Goal: Task Accomplishment & Management: Use online tool/utility

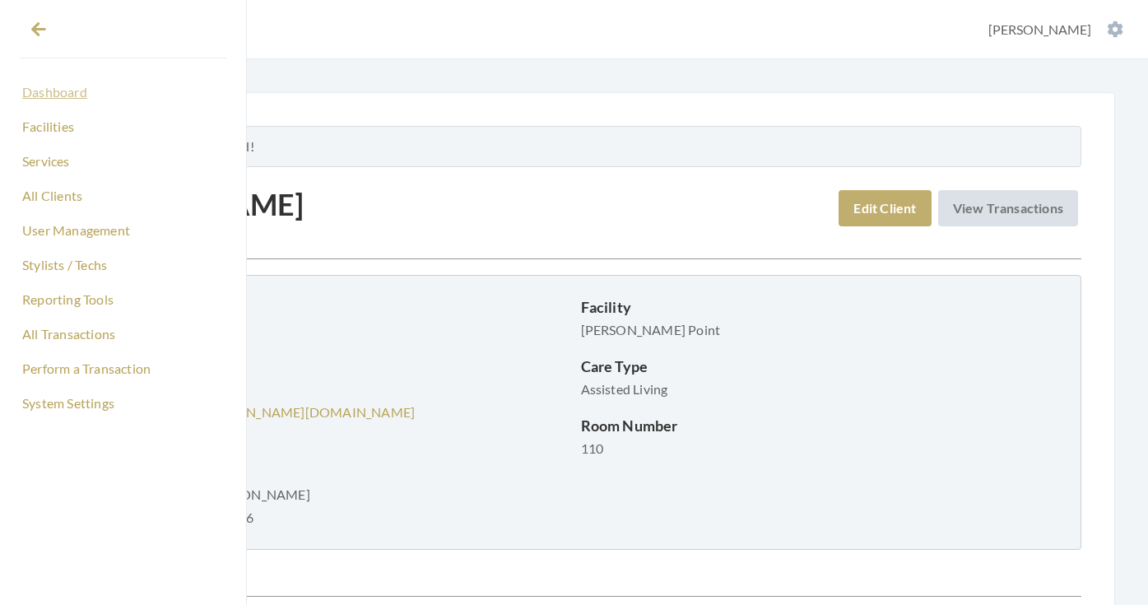
click at [61, 104] on link "Dashboard" at bounding box center [123, 92] width 207 height 28
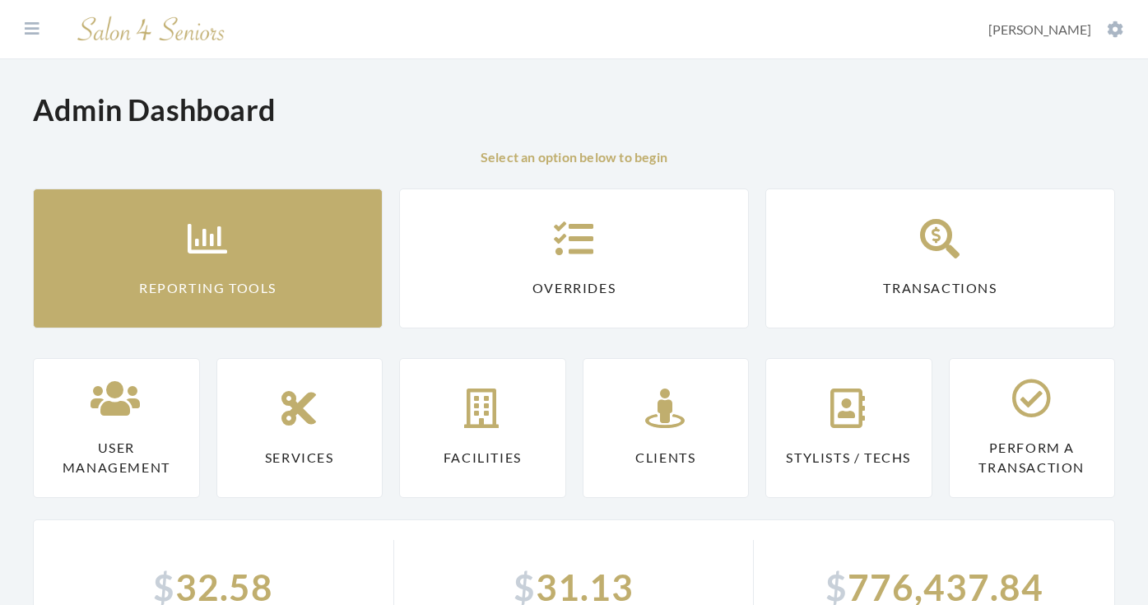
click at [265, 225] on link "Reporting Tools" at bounding box center [208, 258] width 350 height 140
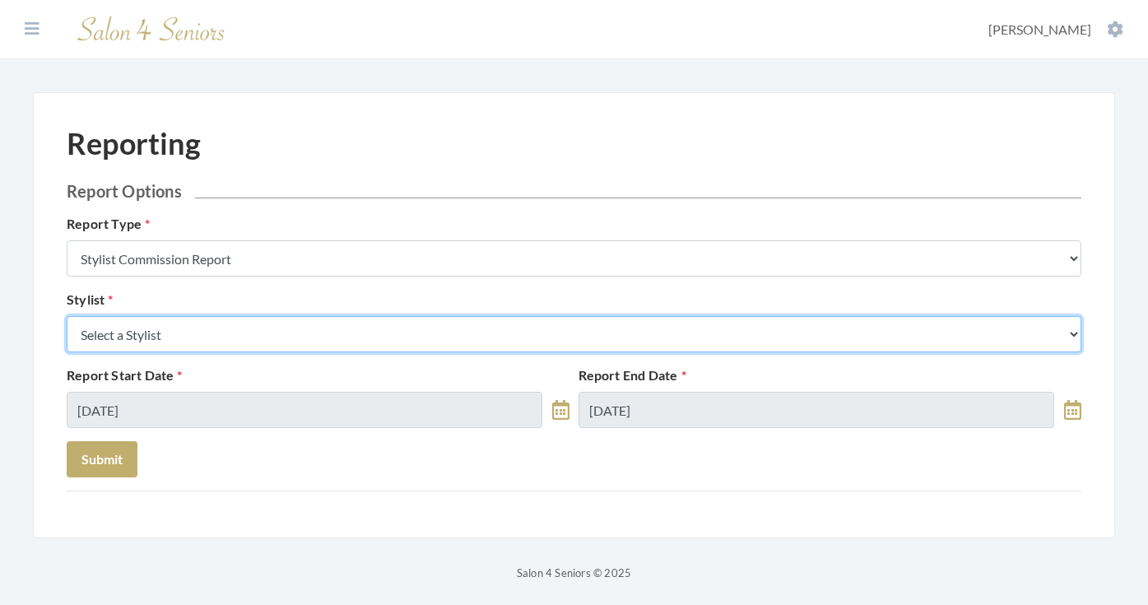
click at [259, 329] on select "Select a Stylist [PERSON_NAME] [PERSON_NAME] [PERSON_NAME] [PERSON_NAME] [PERSO…" at bounding box center [574, 334] width 1015 height 36
select select "49"
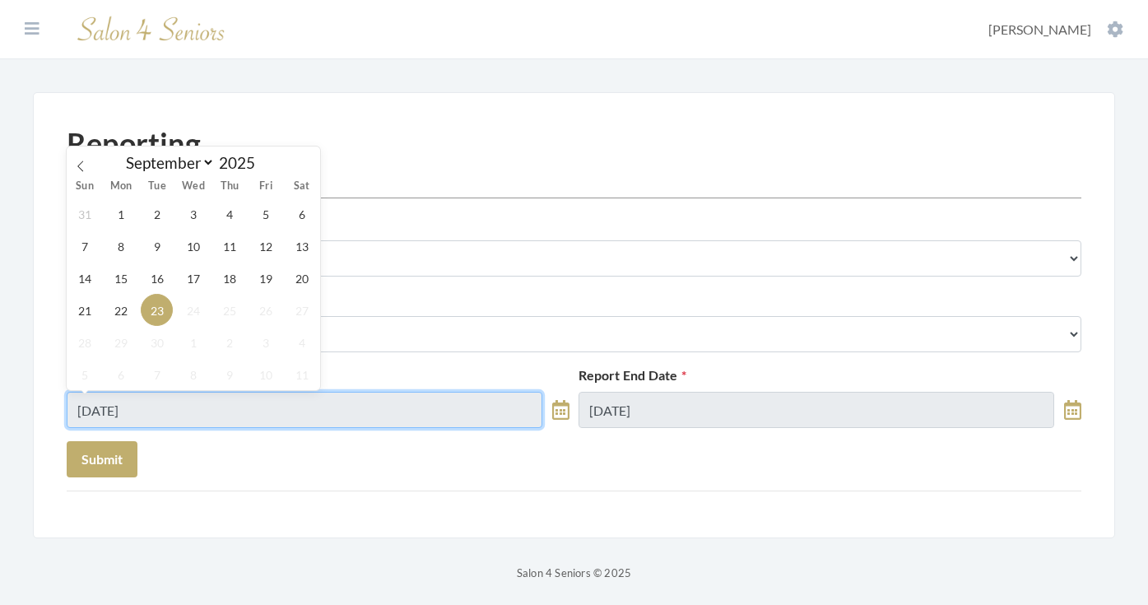
click at [208, 403] on input "09/23/2025" at bounding box center [305, 410] width 476 height 36
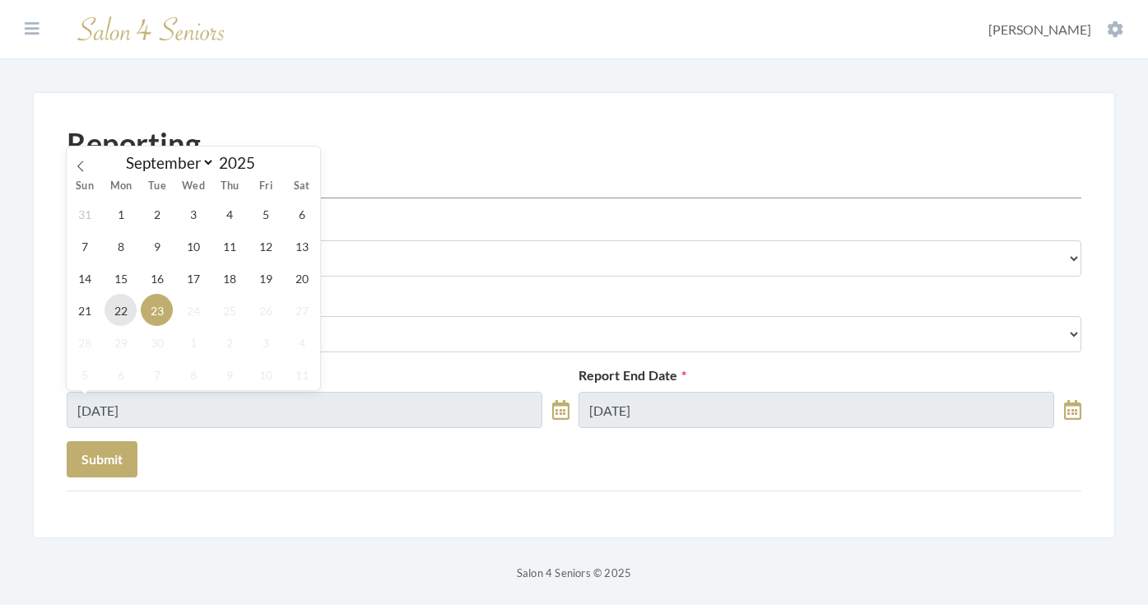
click at [129, 314] on span "22" at bounding box center [121, 310] width 32 height 32
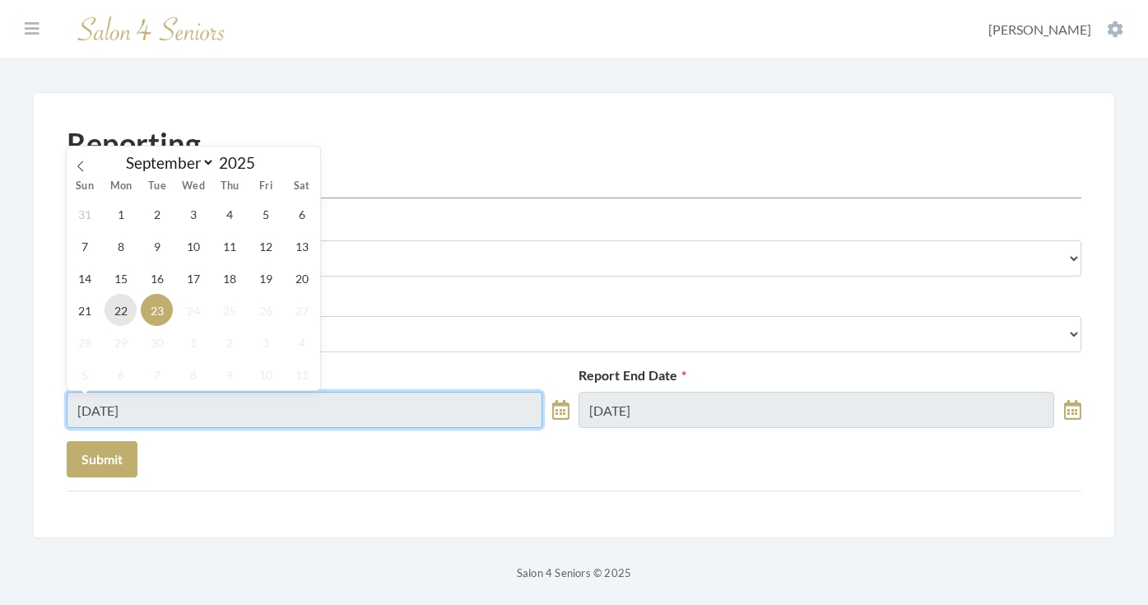
type input "[DATE]"
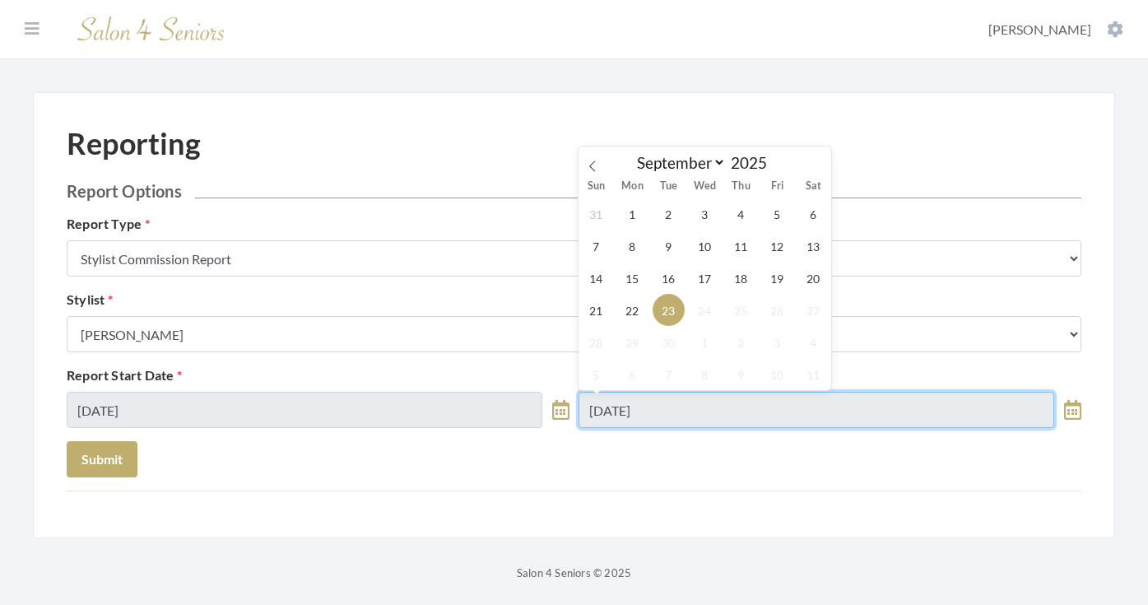
click at [597, 411] on input "09/23/2025" at bounding box center [816, 410] width 476 height 36
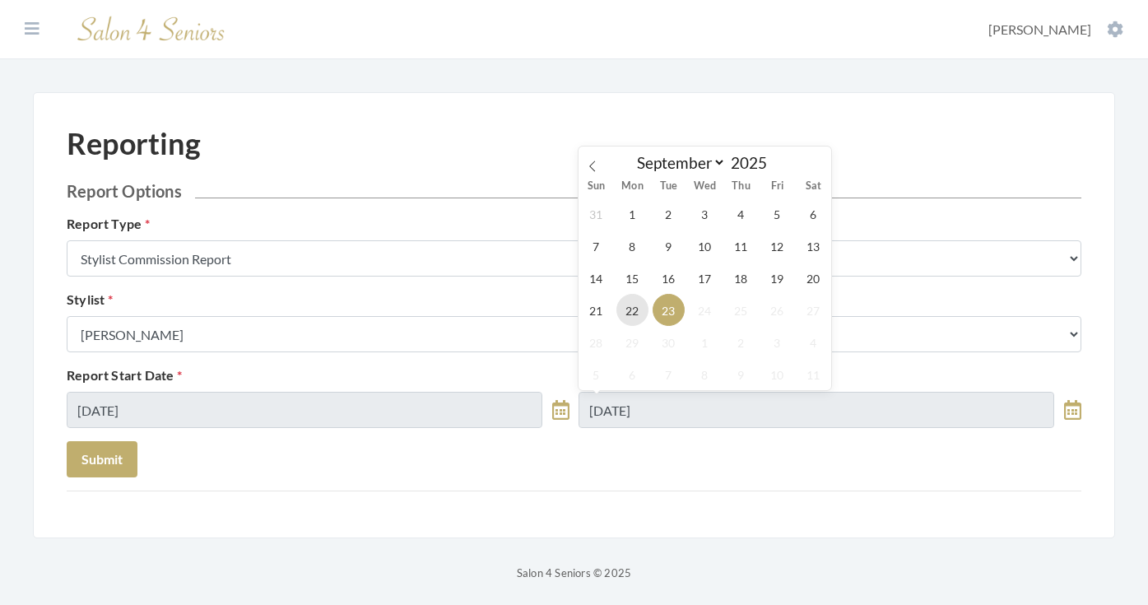
click at [626, 312] on span "22" at bounding box center [632, 310] width 32 height 32
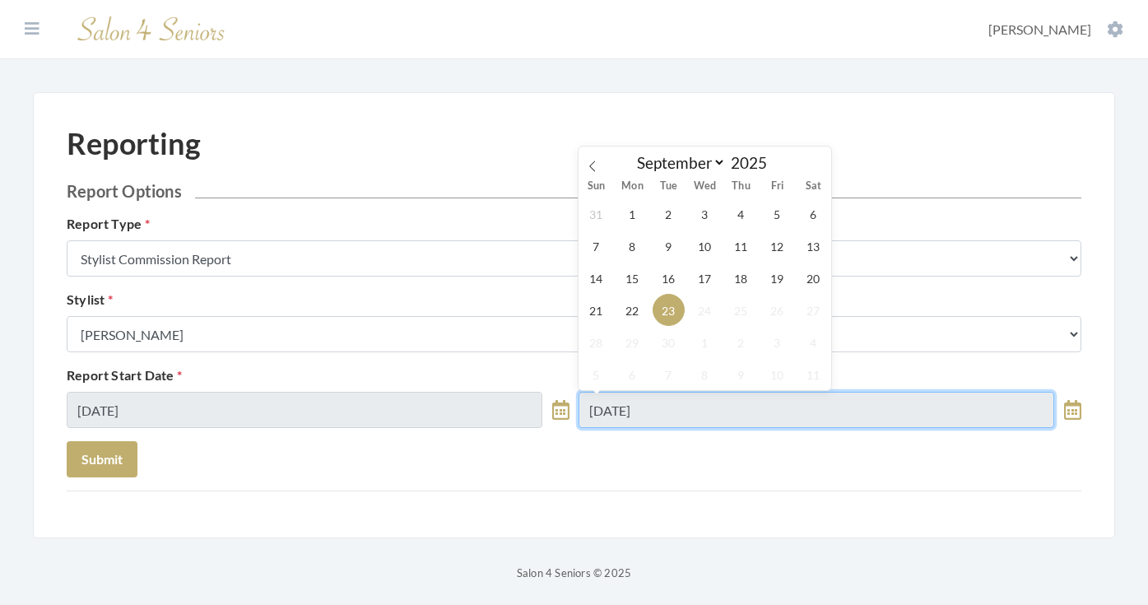
type input "[DATE]"
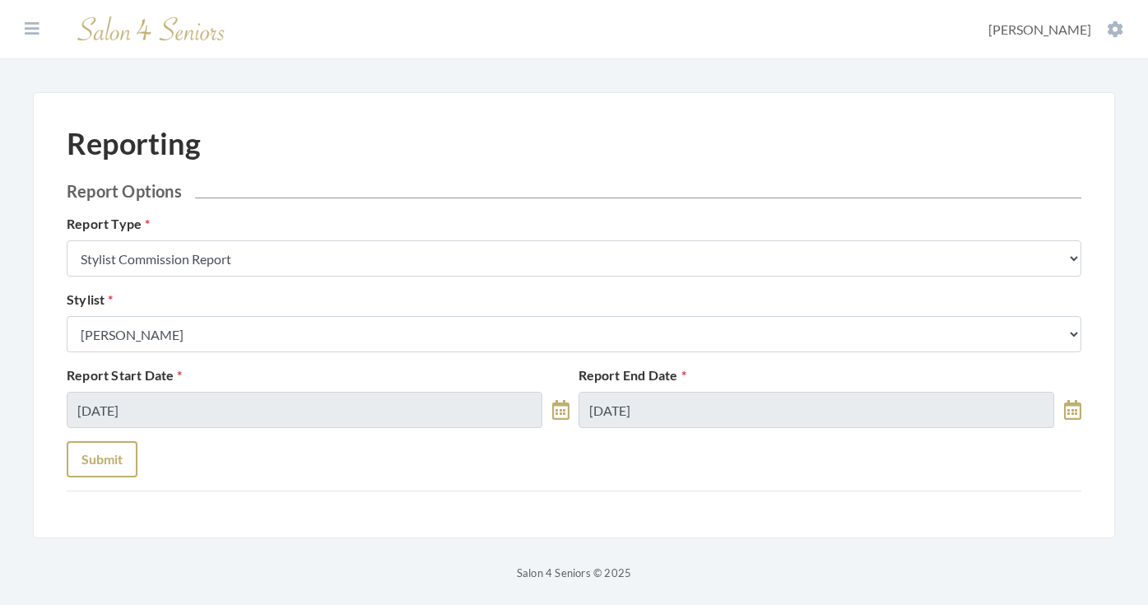
click at [128, 456] on button "Submit" at bounding box center [102, 459] width 71 height 36
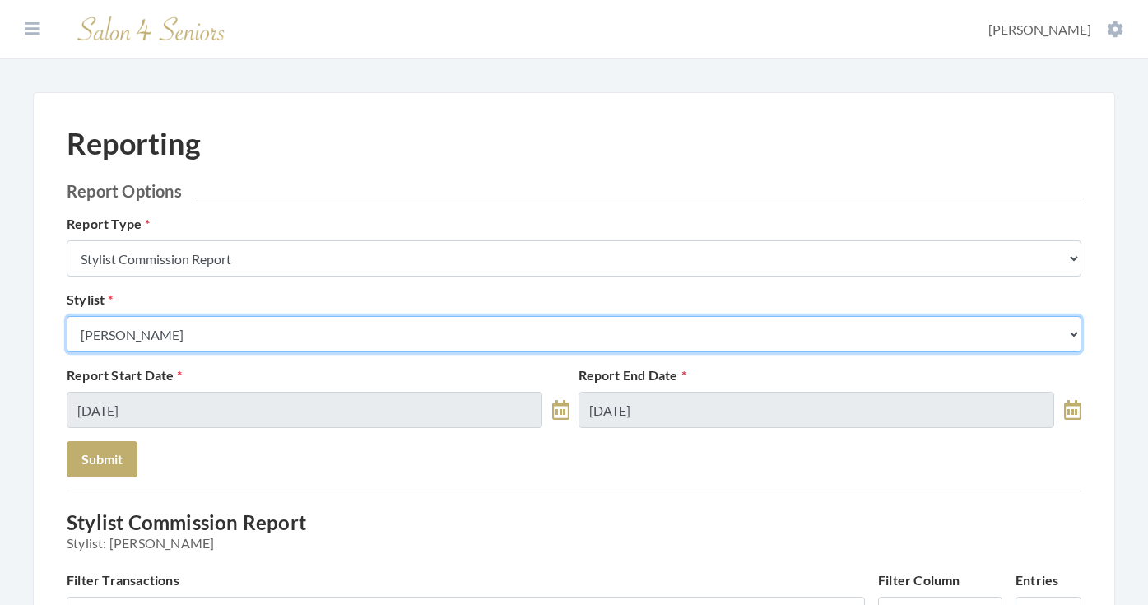
select select "13"
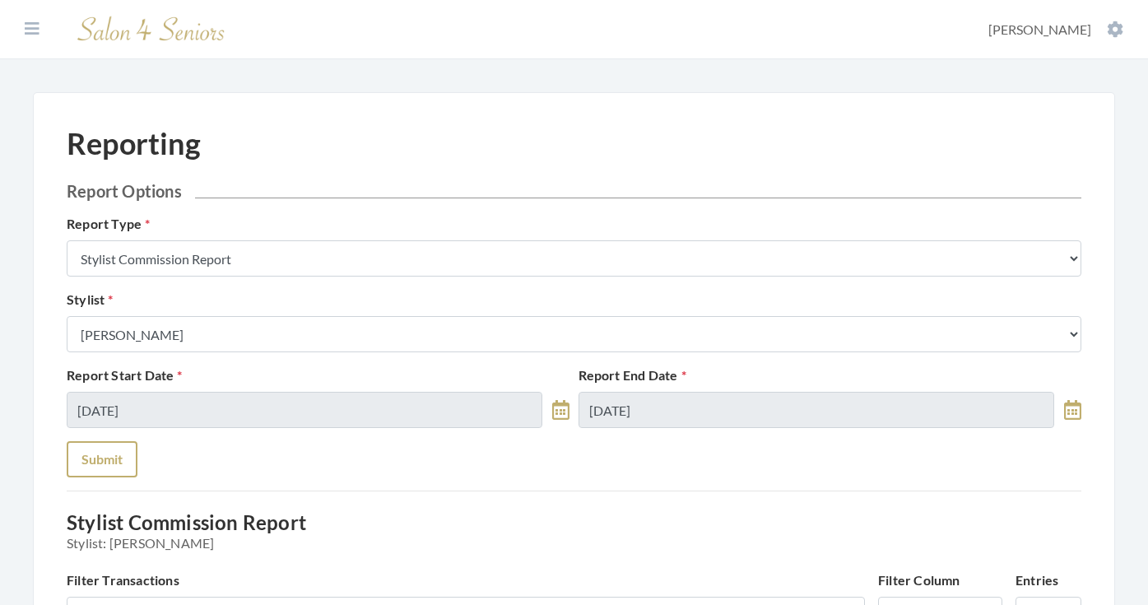
click at [117, 466] on button "Submit" at bounding box center [102, 459] width 71 height 36
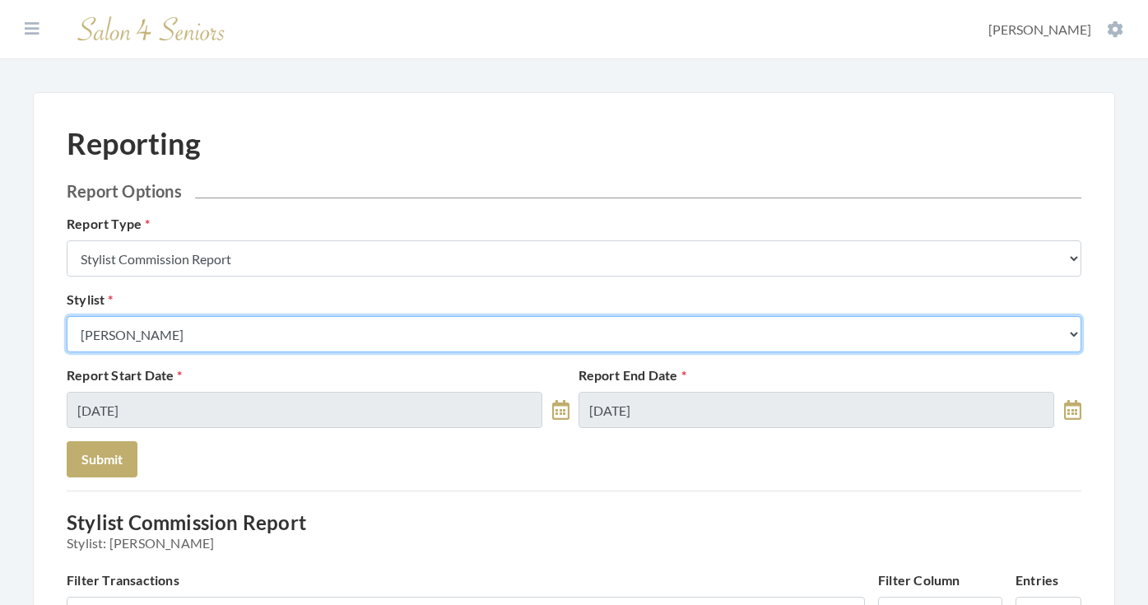
select select "25"
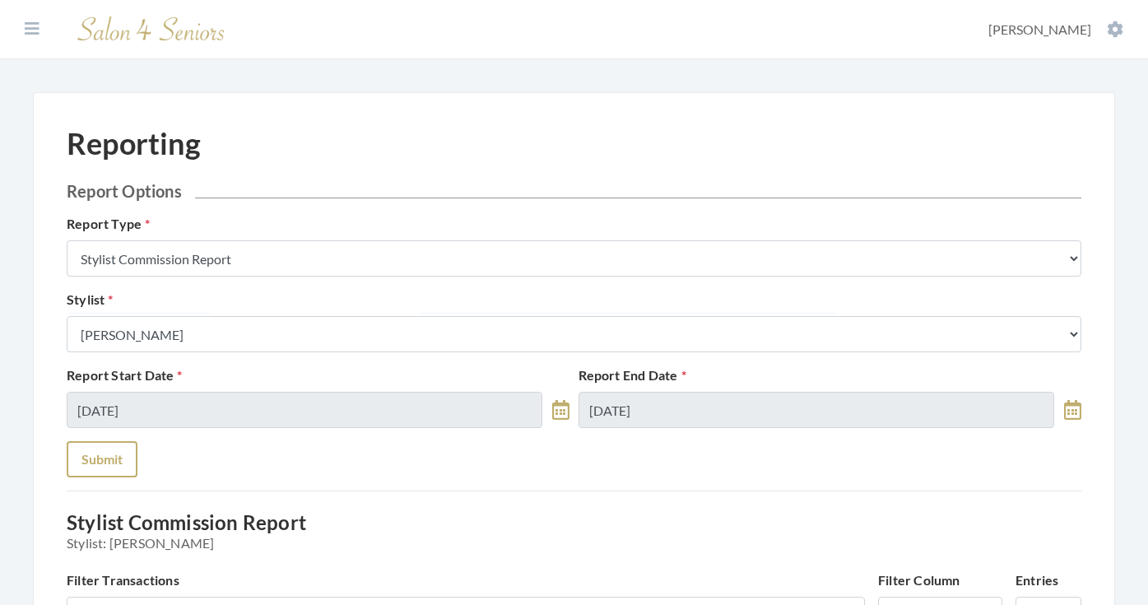
click at [111, 459] on button "Submit" at bounding box center [102, 459] width 71 height 36
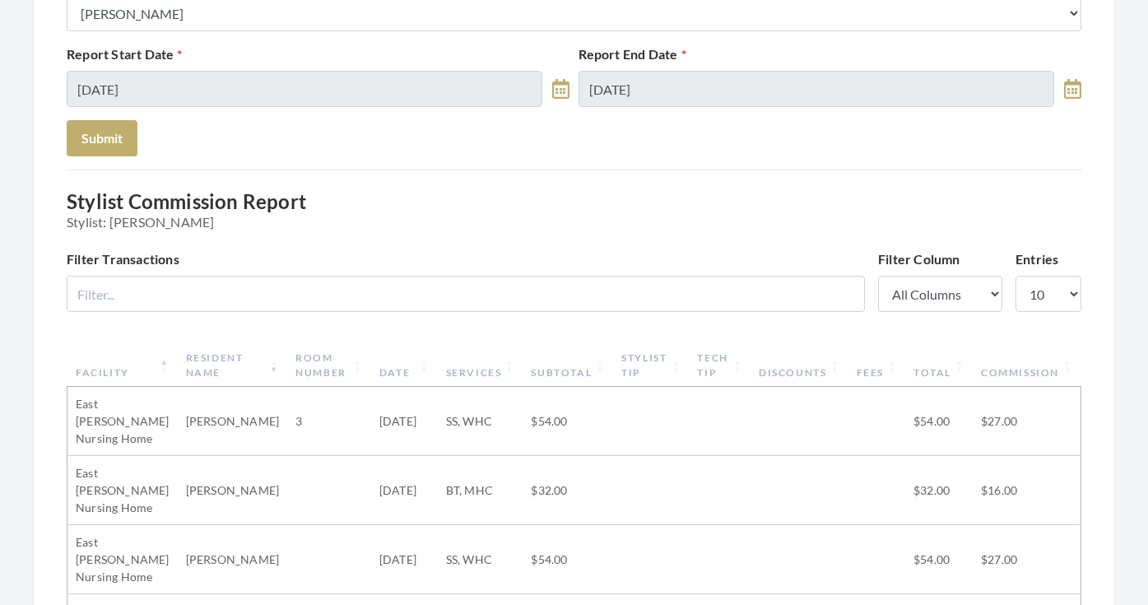
scroll to position [299, 0]
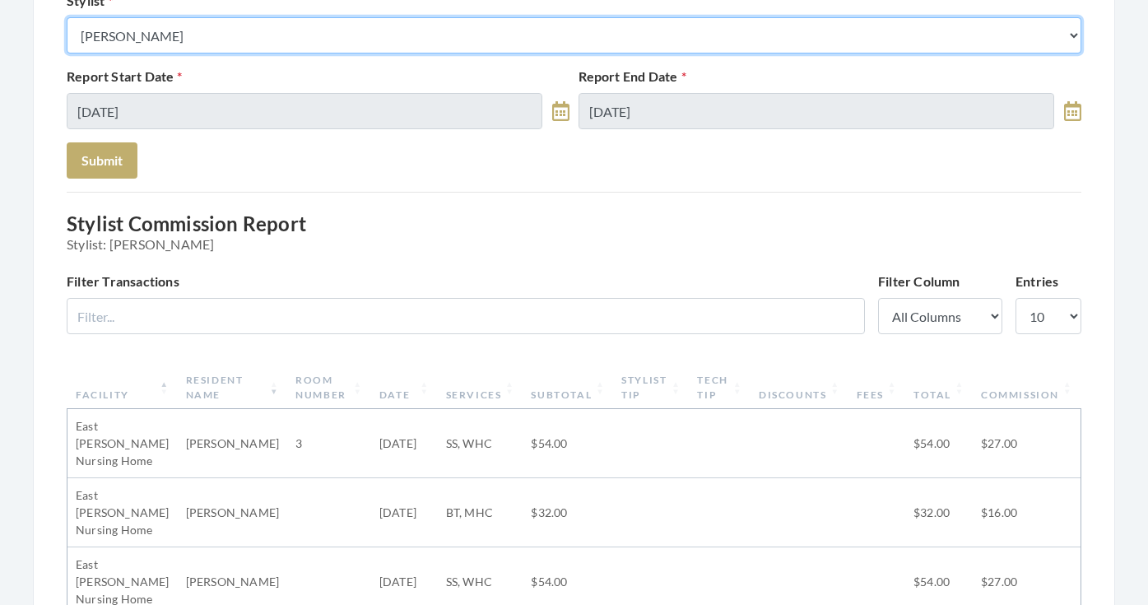
select select "43"
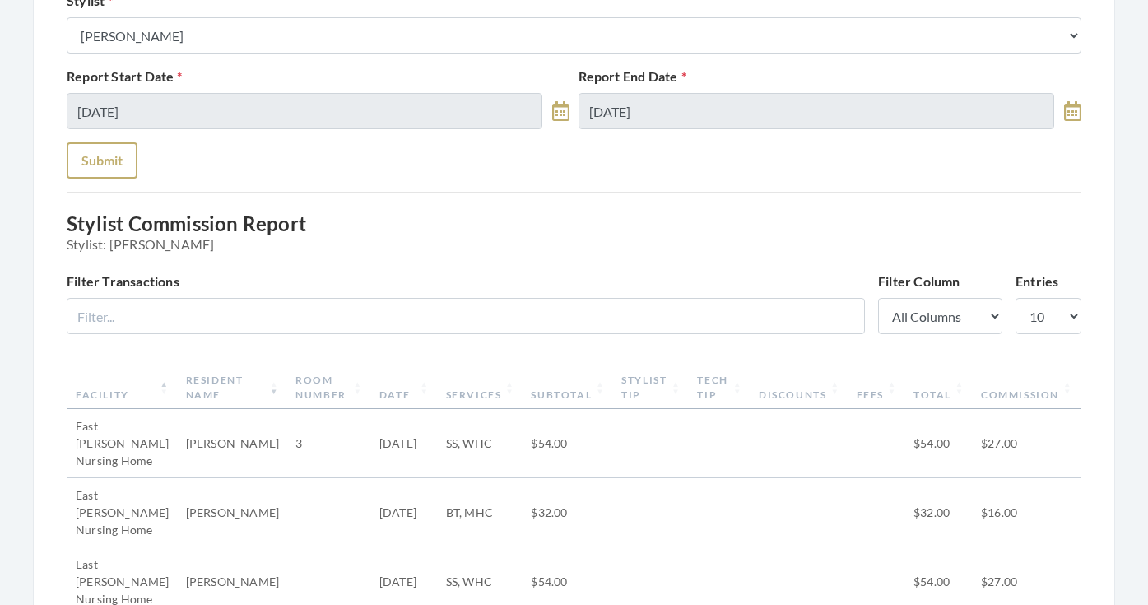
click at [114, 153] on button "Submit" at bounding box center [102, 160] width 71 height 36
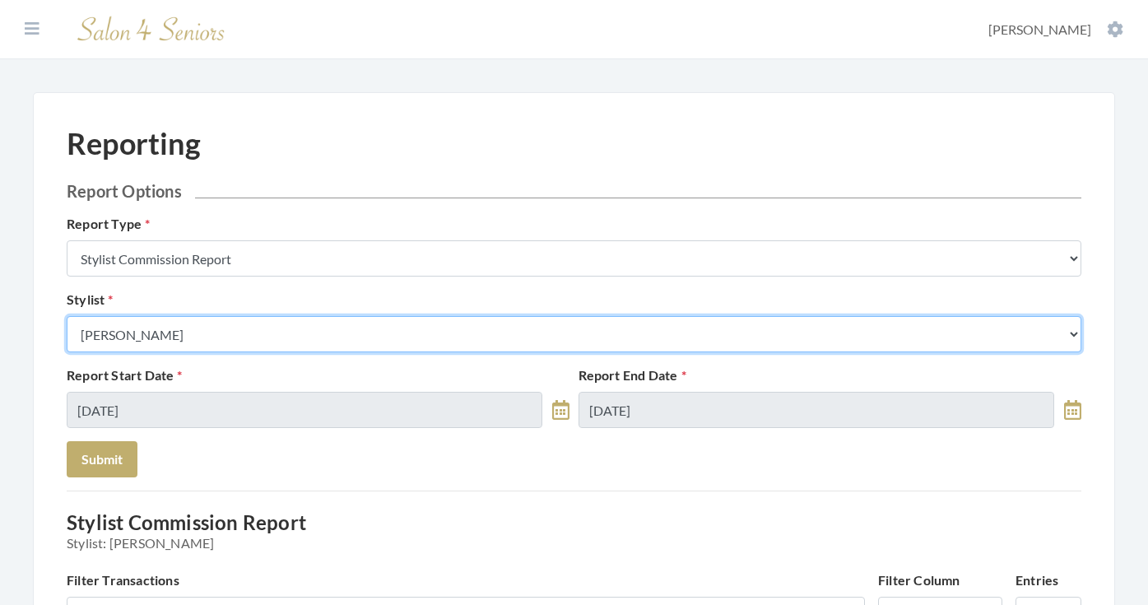
select select "28"
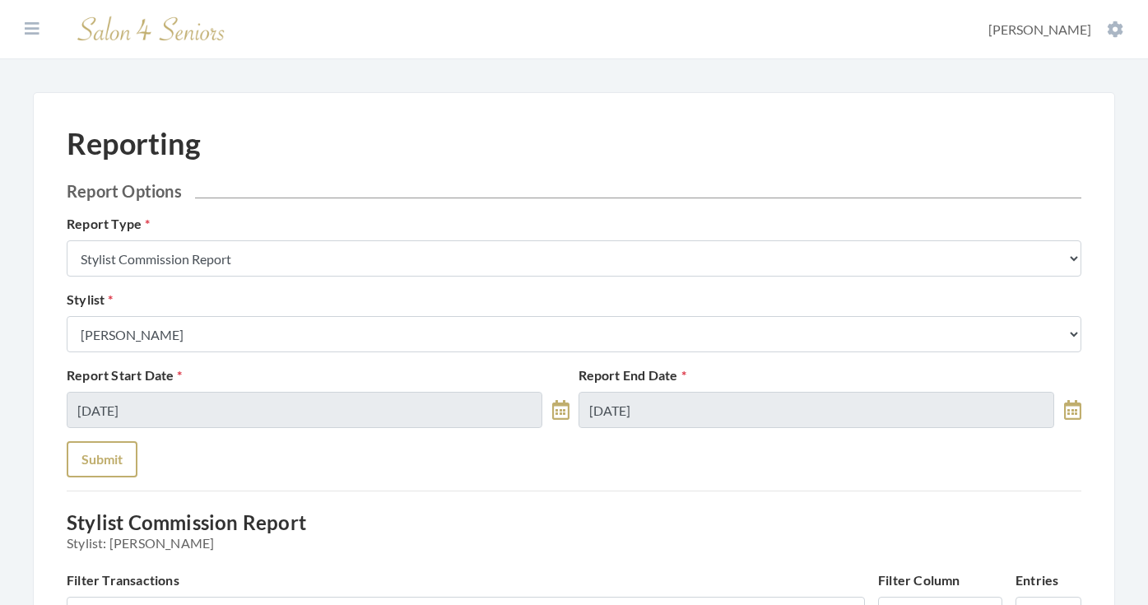
click at [115, 464] on button "Submit" at bounding box center [102, 459] width 71 height 36
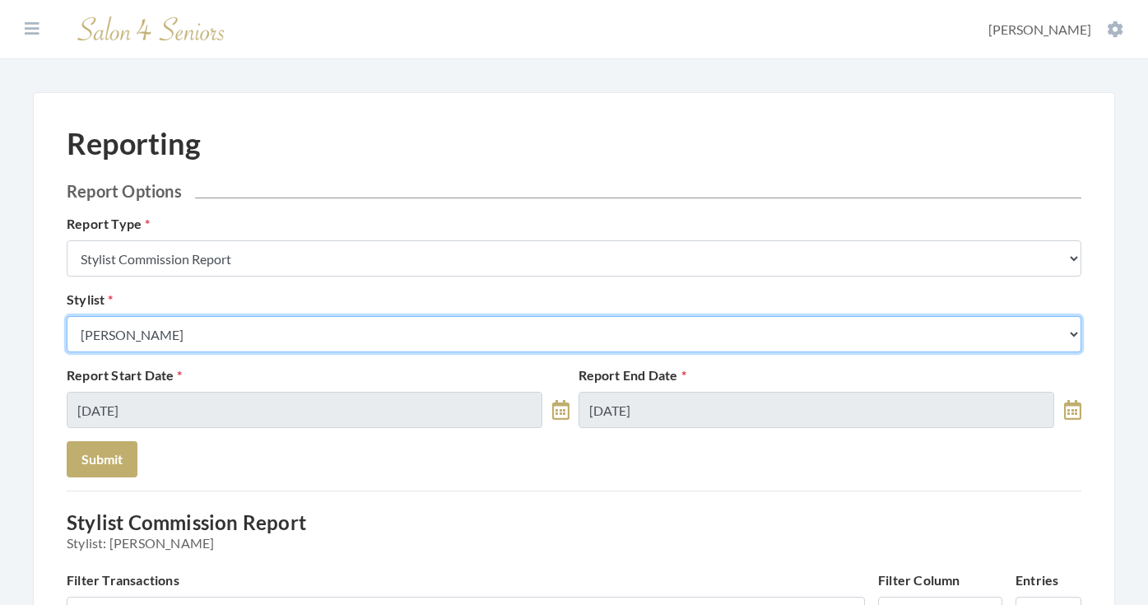
select select "146"
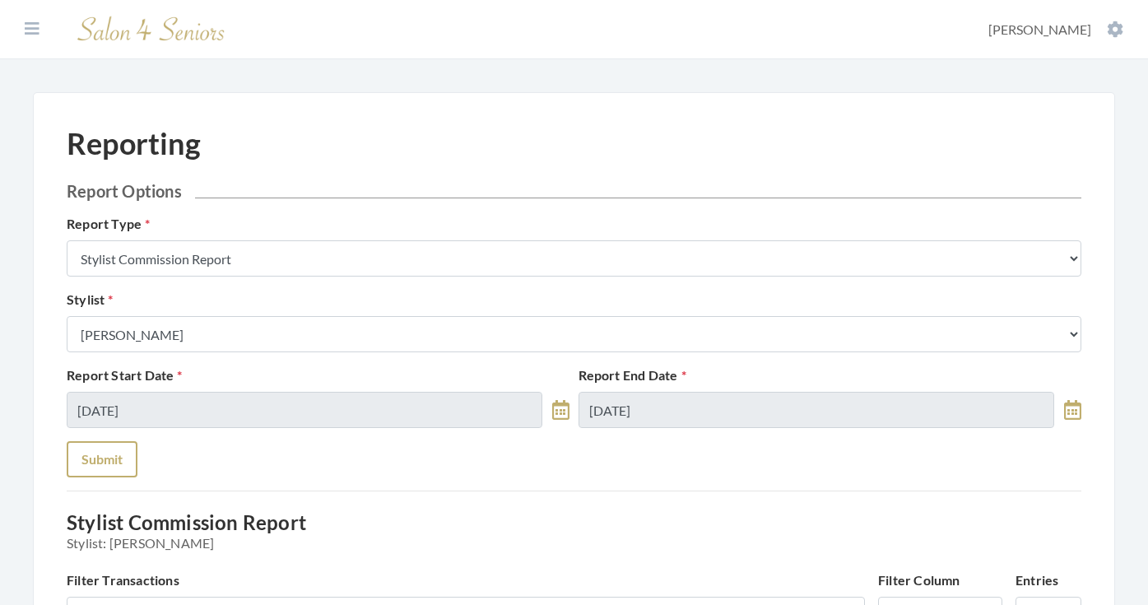
click at [108, 453] on button "Submit" at bounding box center [102, 459] width 71 height 36
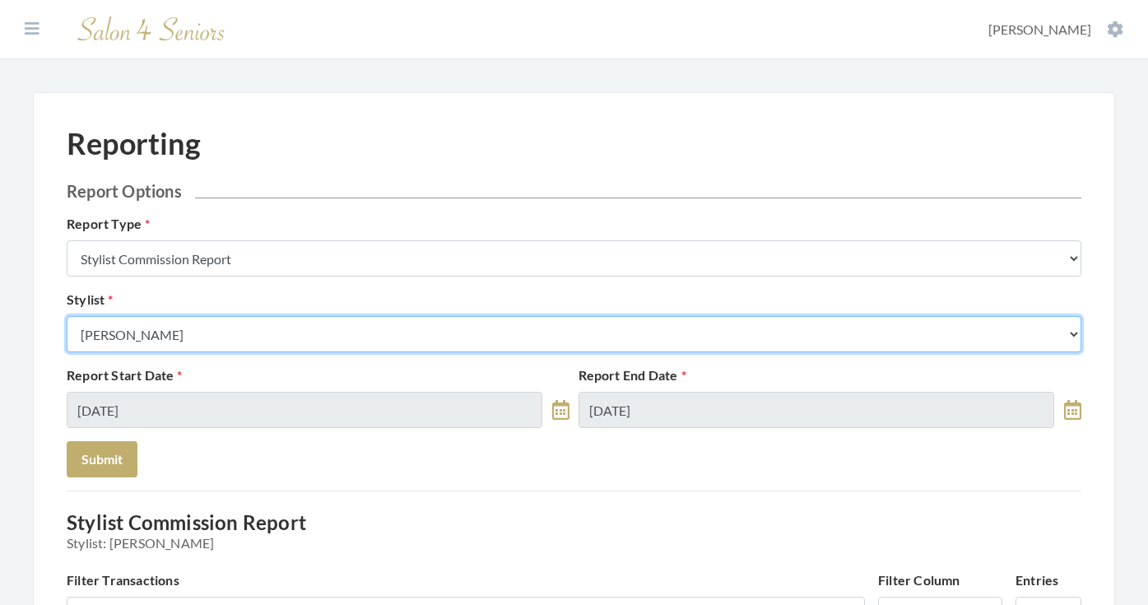
click at [250, 342] on select "Select a Stylist [PERSON_NAME] [PERSON_NAME] [PERSON_NAME] [PERSON_NAME] [PERSO…" at bounding box center [574, 334] width 1015 height 36
click at [242, 332] on select "Select a Stylist [PERSON_NAME] [PERSON_NAME] [PERSON_NAME] [PERSON_NAME] [PERSO…" at bounding box center [574, 334] width 1015 height 36
select select "18"
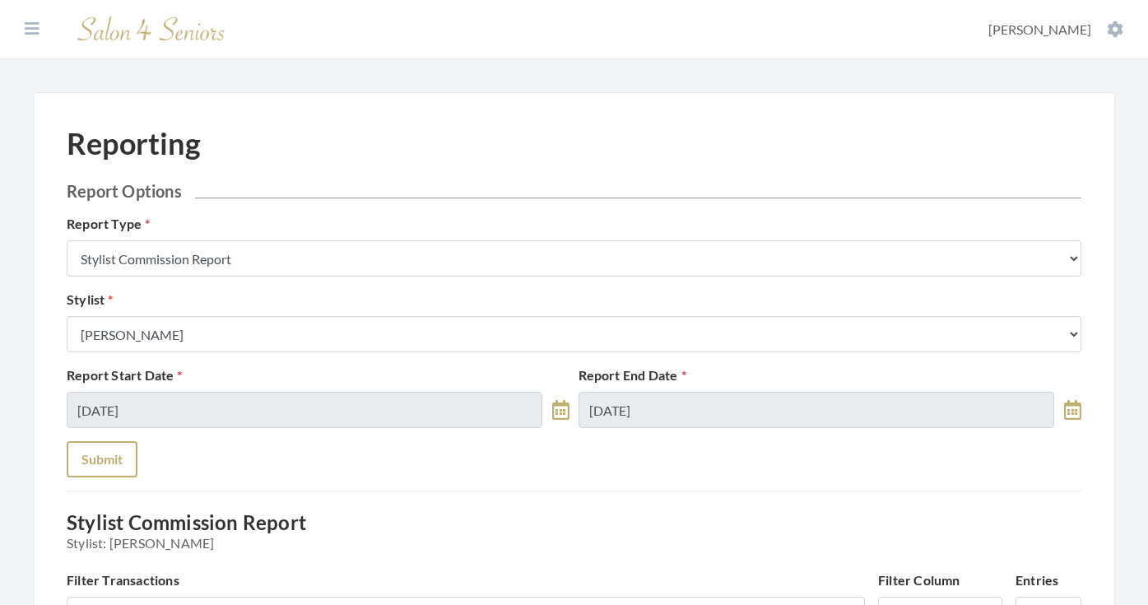
click at [122, 448] on button "Submit" at bounding box center [102, 459] width 71 height 36
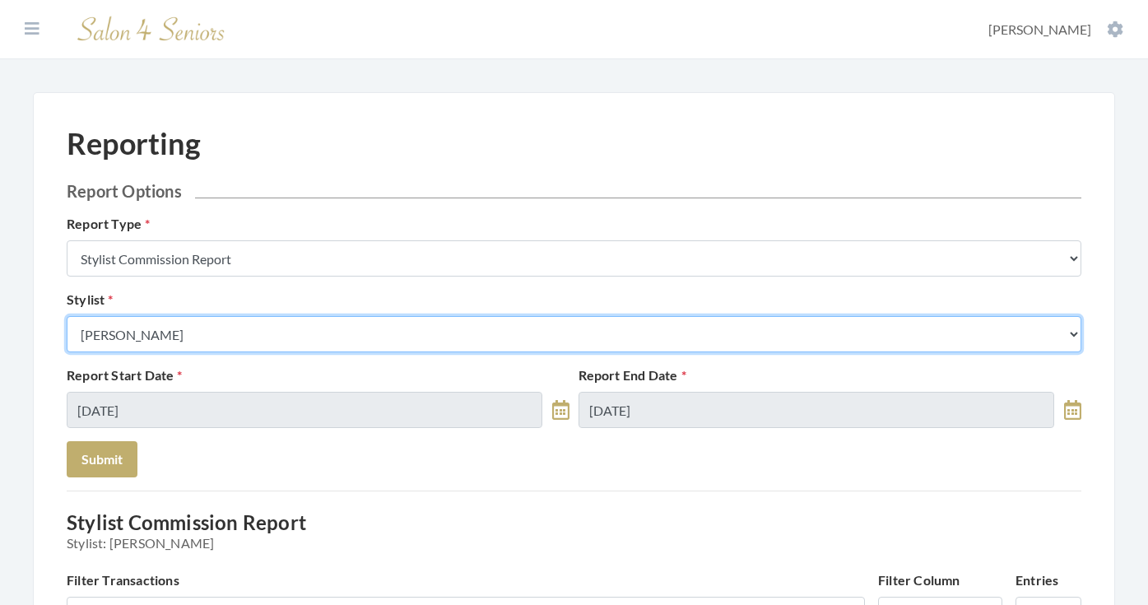
select select "23"
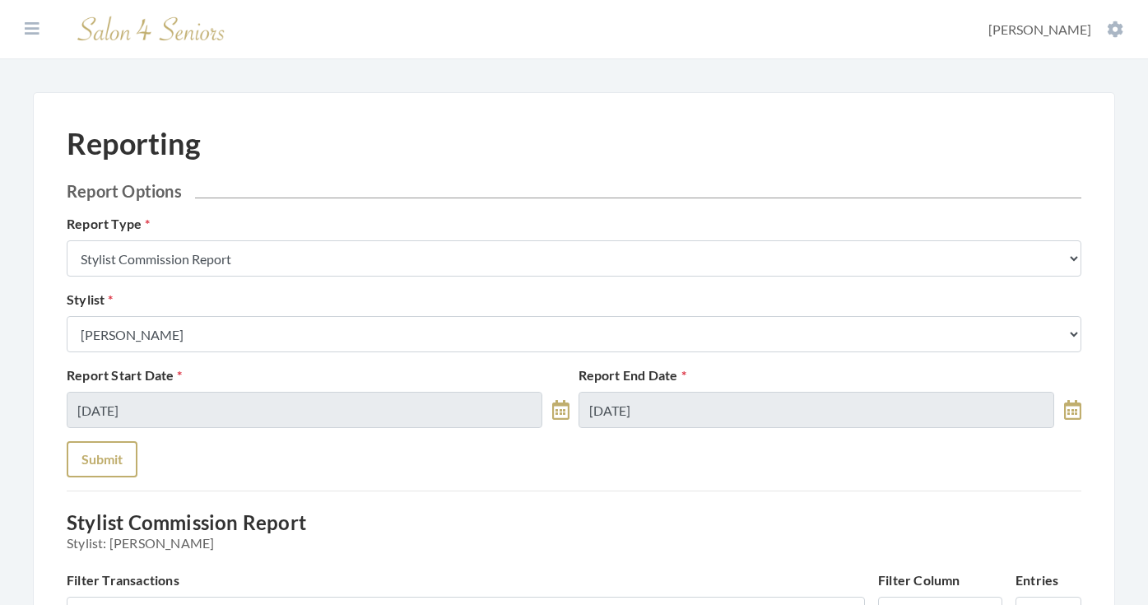
click at [116, 465] on button "Submit" at bounding box center [102, 459] width 71 height 36
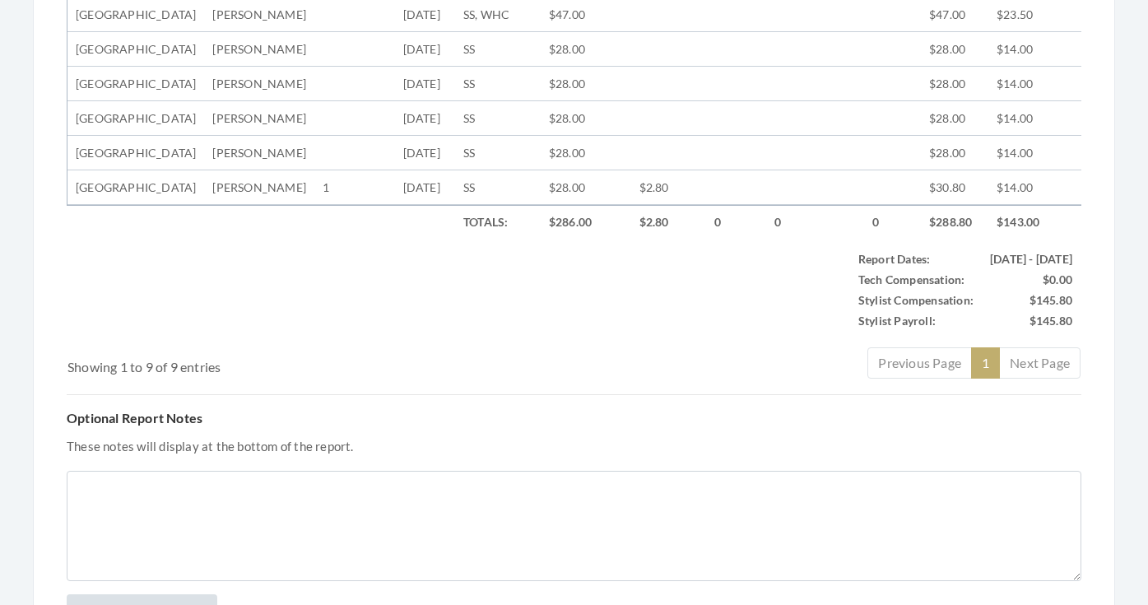
scroll to position [812, 0]
